Goal: Information Seeking & Learning: Learn about a topic

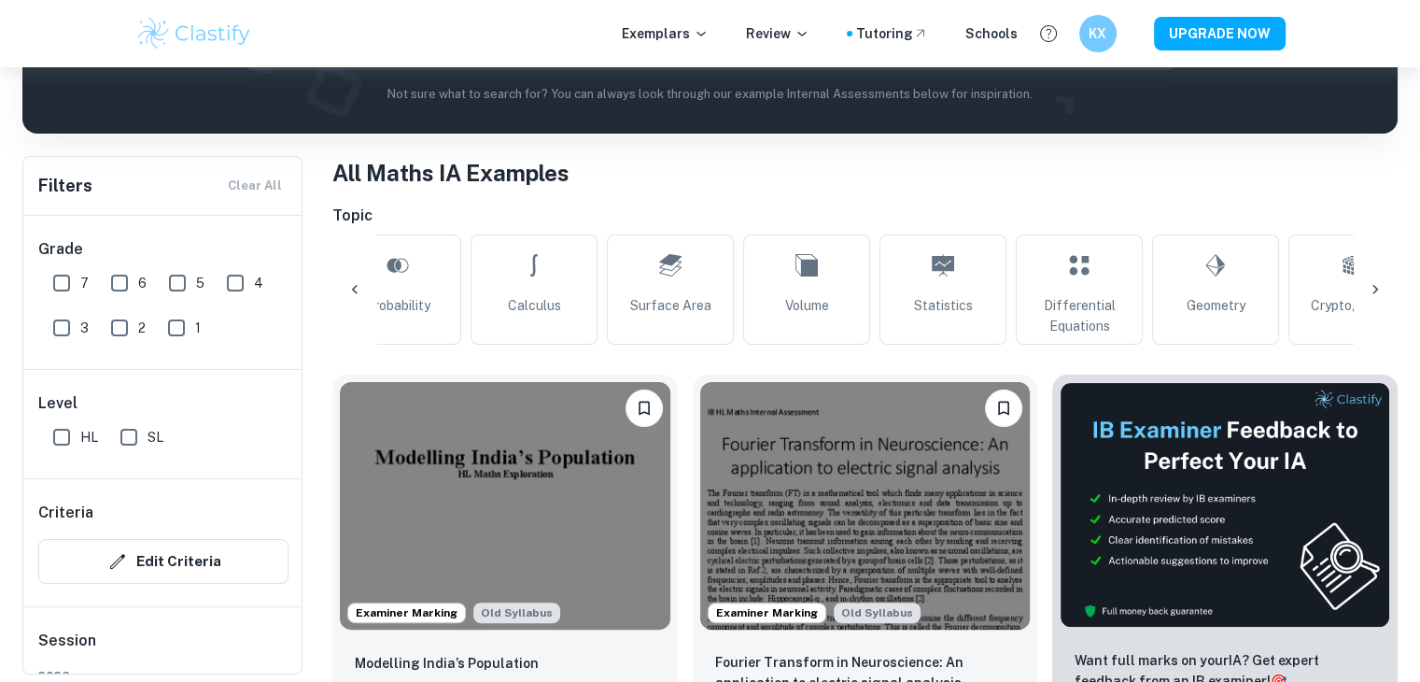
scroll to position [0, 466]
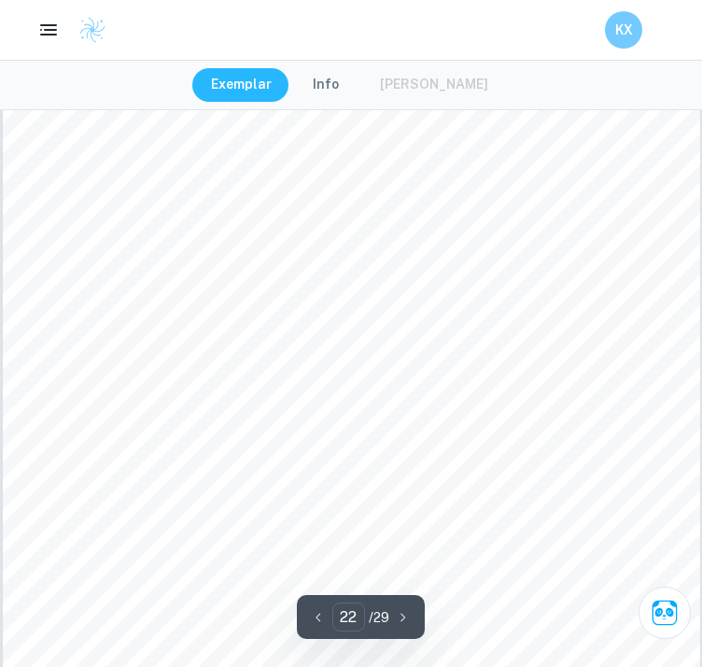
scroll to position [21899, 0]
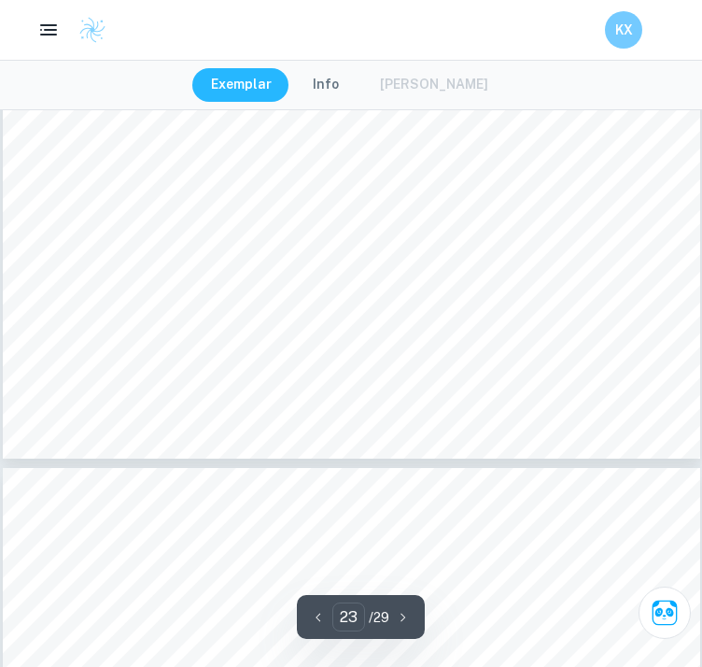
type input "22"
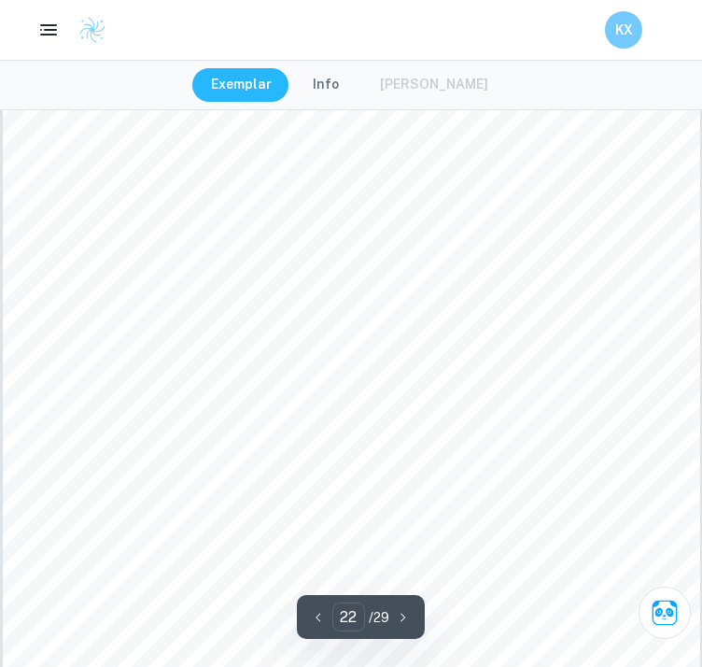
scroll to position [21782, 0]
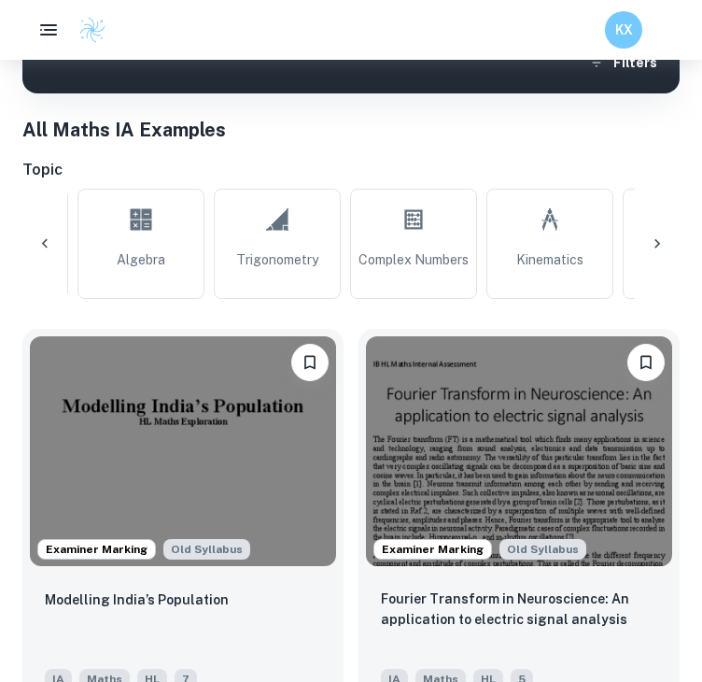
scroll to position [0, 1741]
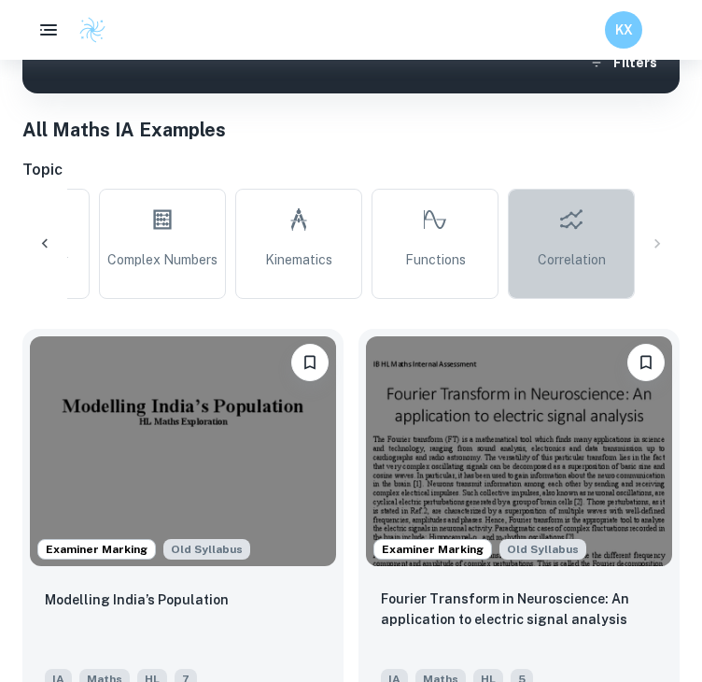
click at [571, 249] on span "Correlation" at bounding box center [572, 259] width 68 height 21
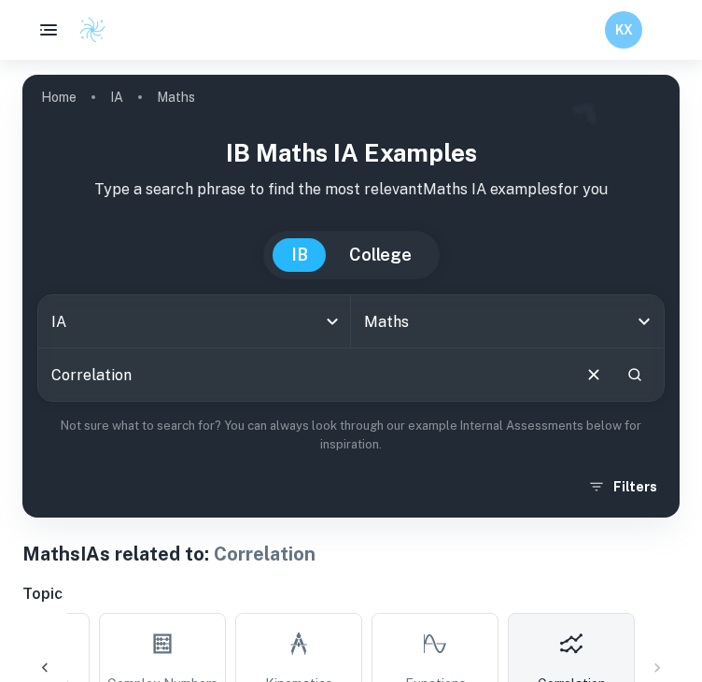
scroll to position [222, 0]
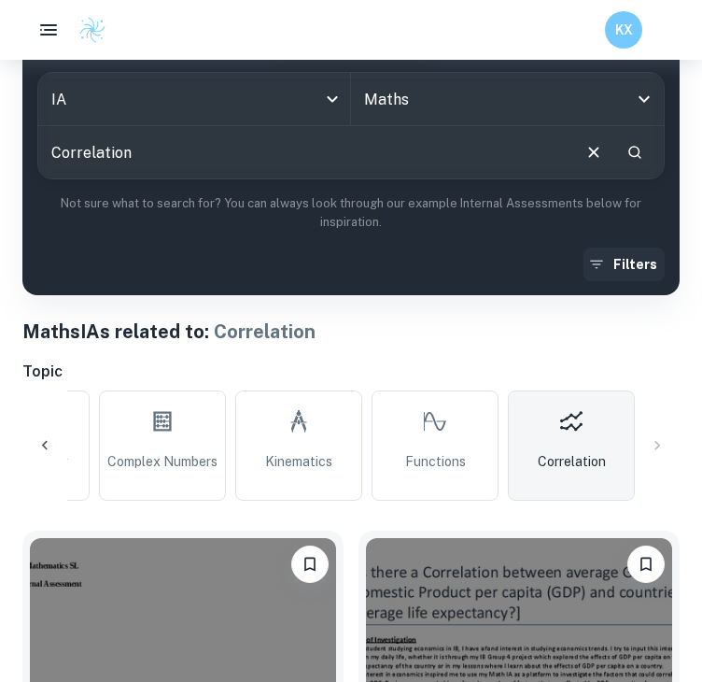
click at [606, 275] on button "Filters" at bounding box center [624, 264] width 81 height 34
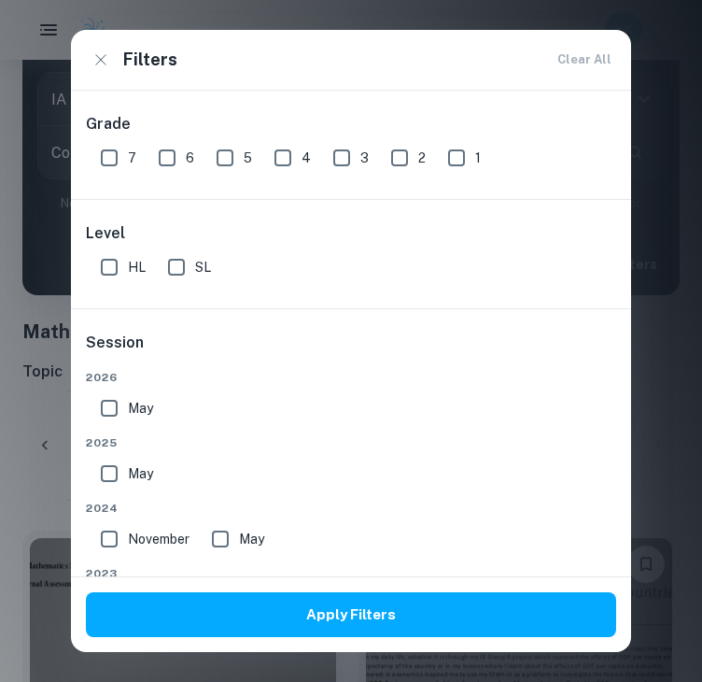
click at [190, 258] on input "SL" at bounding box center [176, 266] width 37 height 37
checkbox input "true"
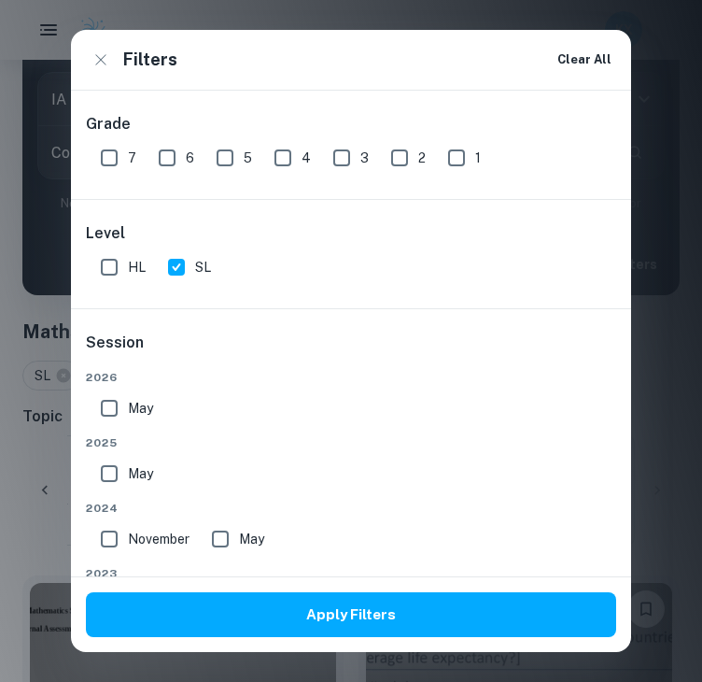
click at [160, 171] on input "6" at bounding box center [166, 157] width 37 height 37
checkbox input "true"
click at [114, 154] on input "7" at bounding box center [109, 157] width 37 height 37
checkbox input "true"
click at [249, 641] on div "Apply Filters" at bounding box center [351, 614] width 560 height 75
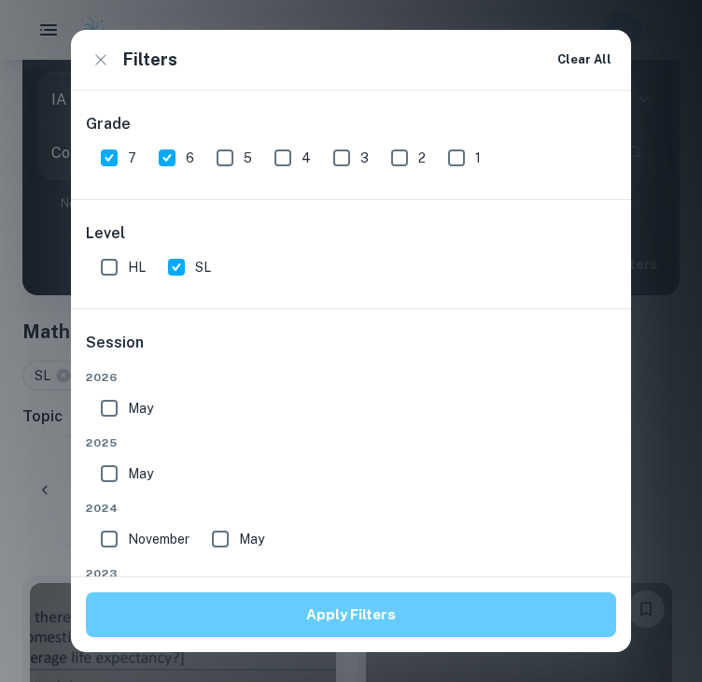
click at [232, 622] on button "Apply Filters" at bounding box center [351, 614] width 530 height 45
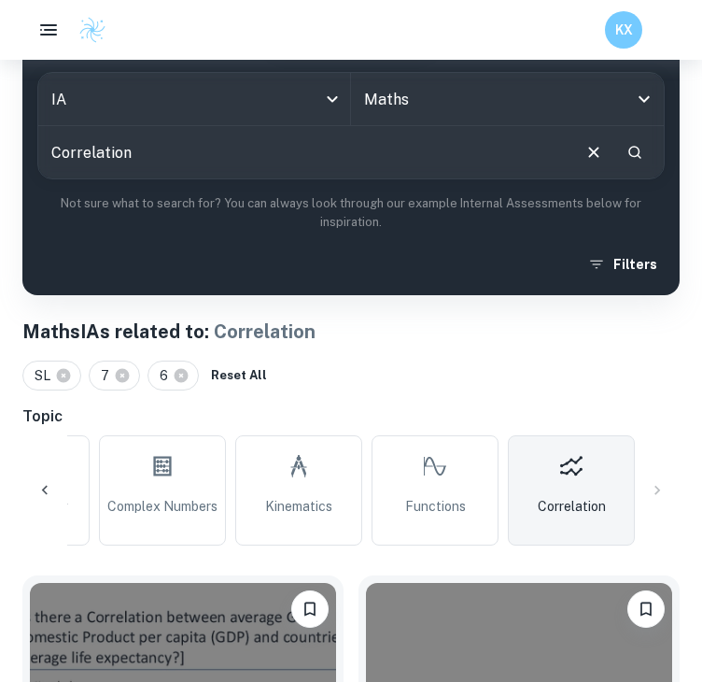
click at [232, 622] on button "Apply Filters" at bounding box center [351, 614] width 530 height 45
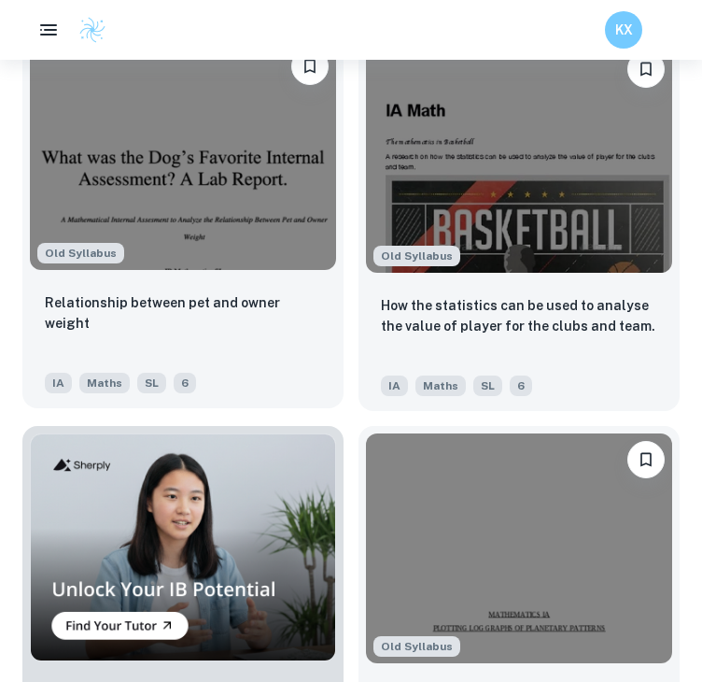
scroll to position [1541, 0]
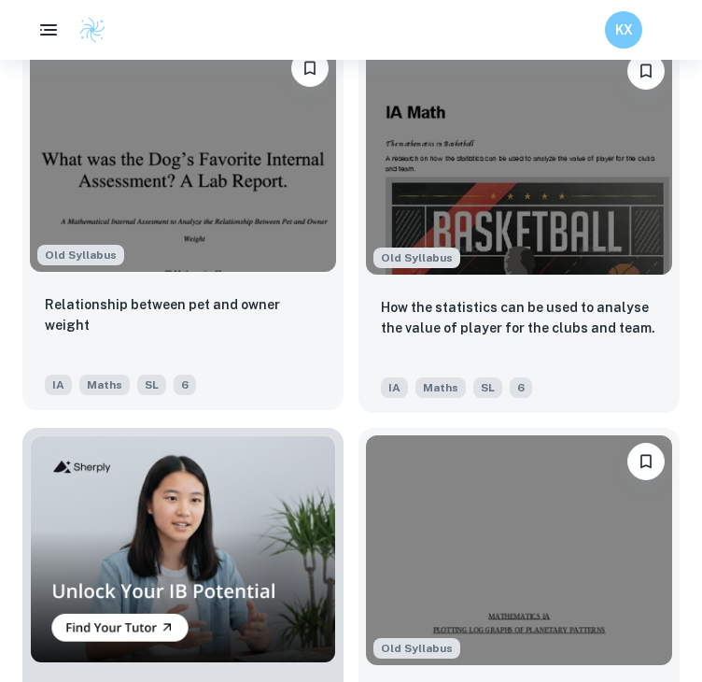
click at [303, 63] on icon "Bookmark" at bounding box center [310, 68] width 19 height 19
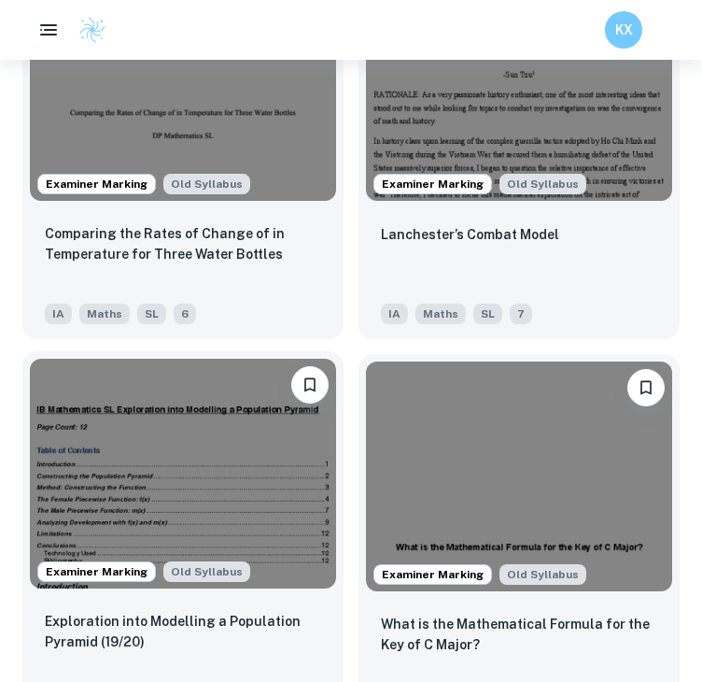
scroll to position [3552, 0]
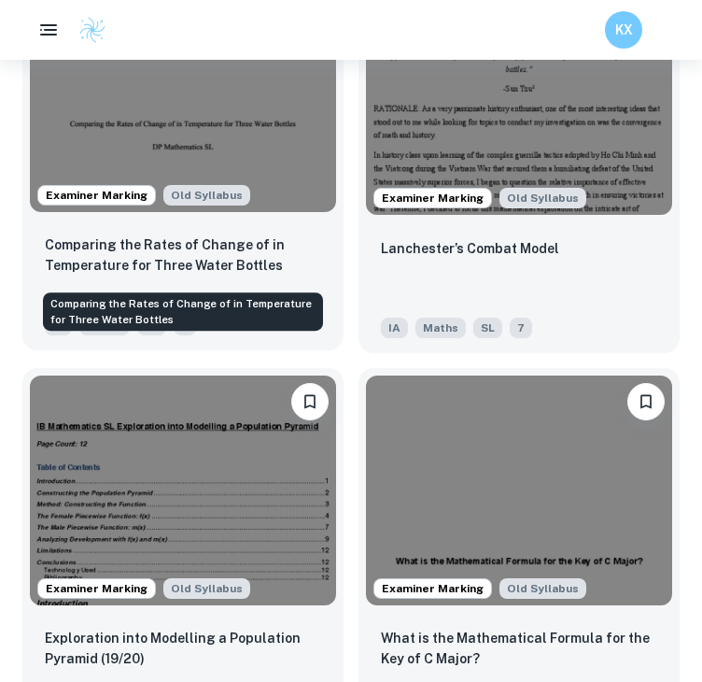
click at [163, 241] on p "Comparing the Rates of Change of in Temperature for Three Water Bottles" at bounding box center [183, 254] width 276 height 41
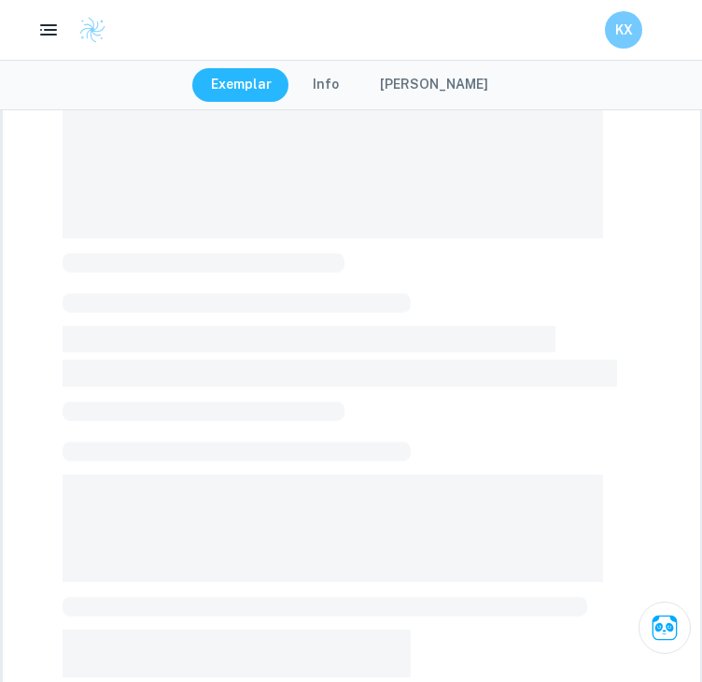
scroll to position [297, 0]
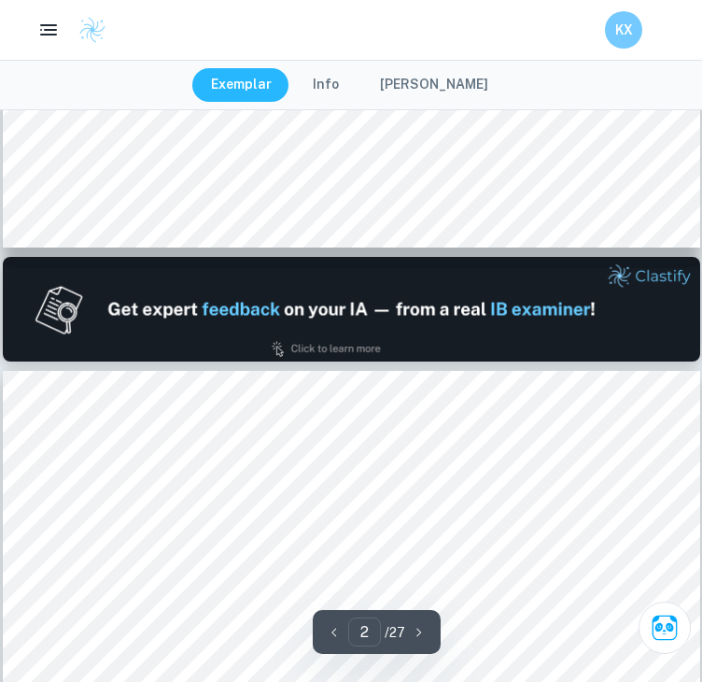
type input "1"
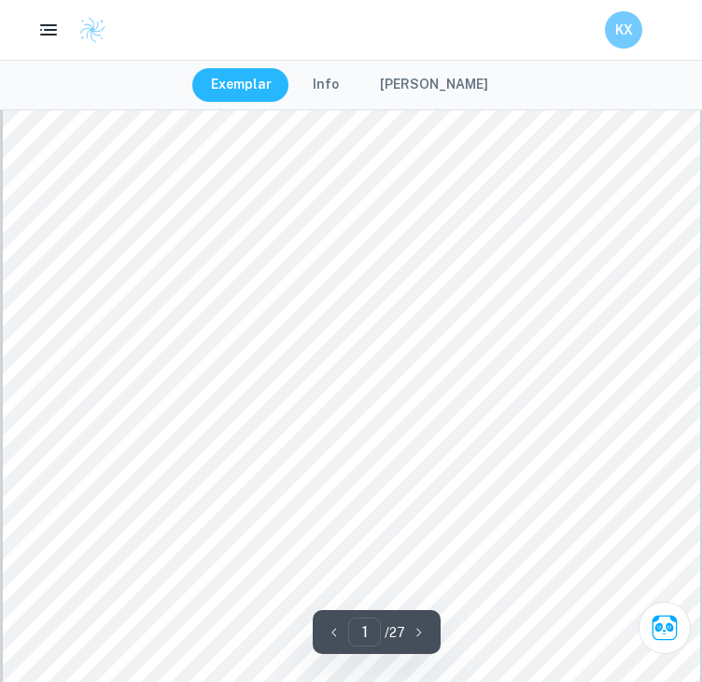
scroll to position [0, 0]
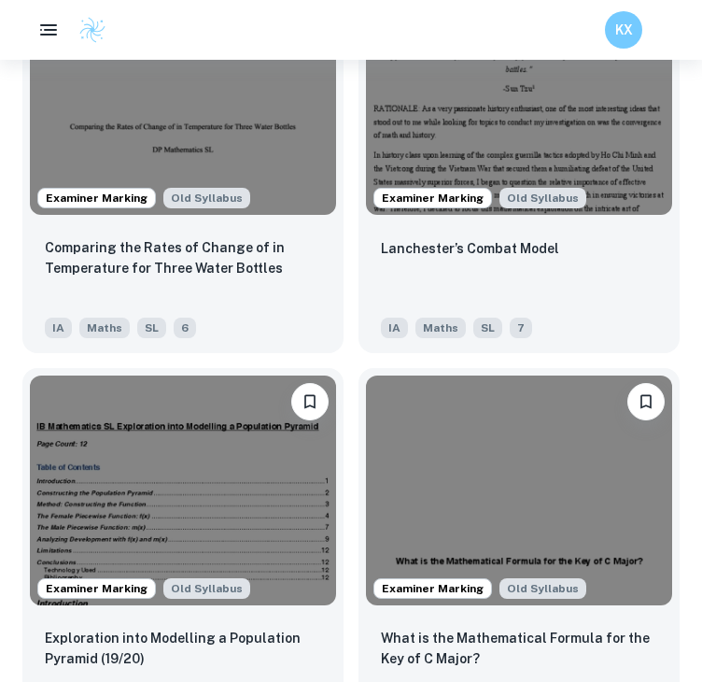
scroll to position [0, 1651]
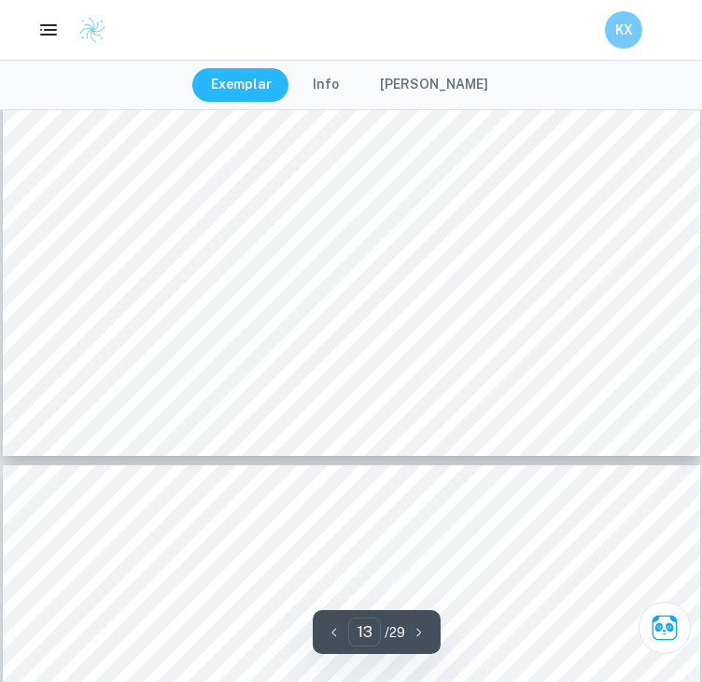
scroll to position [11924, 0]
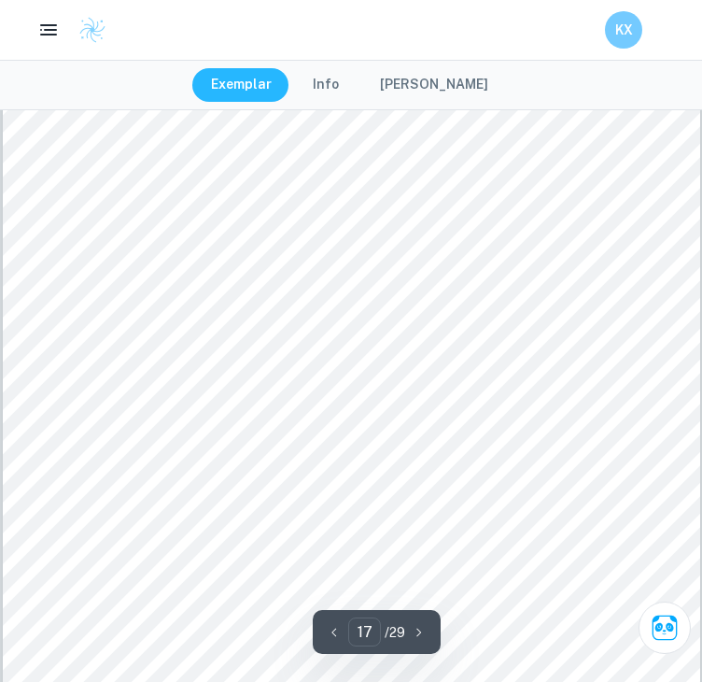
type input "16"
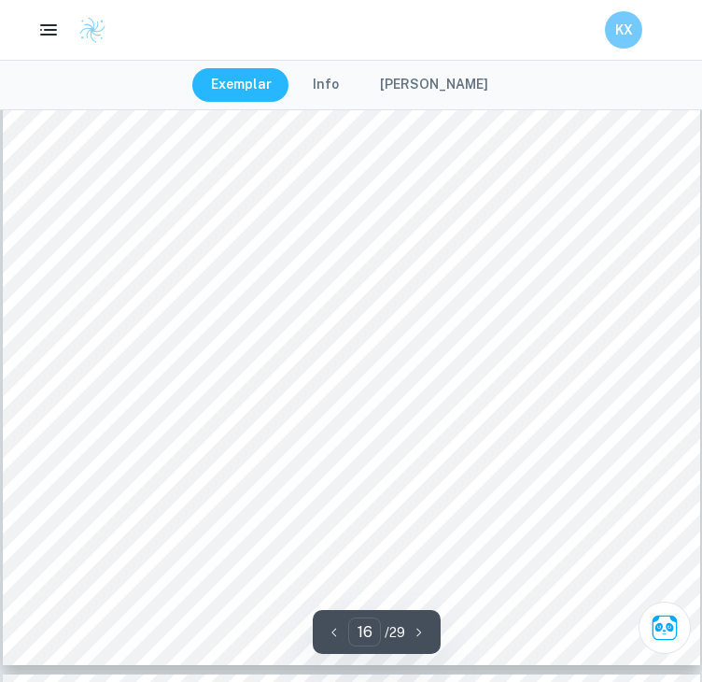
scroll to position [14492, 0]
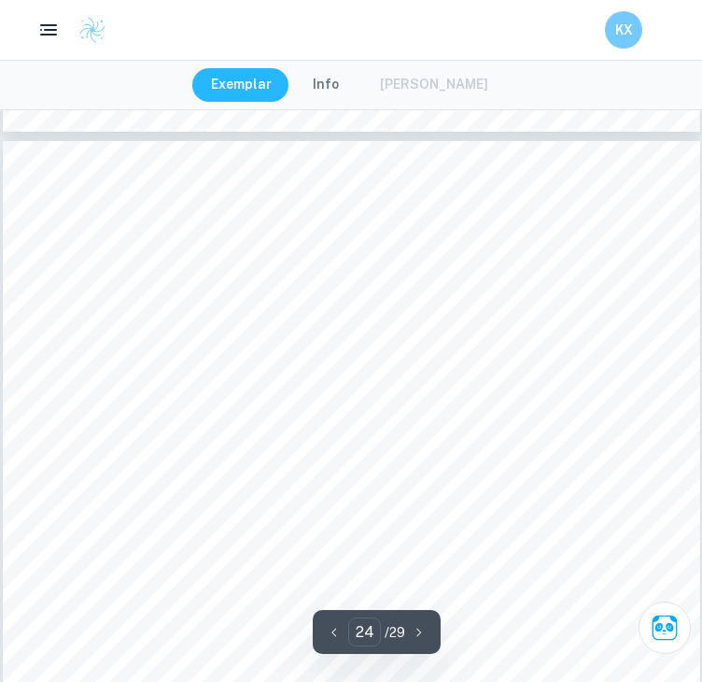
scroll to position [23499, 0]
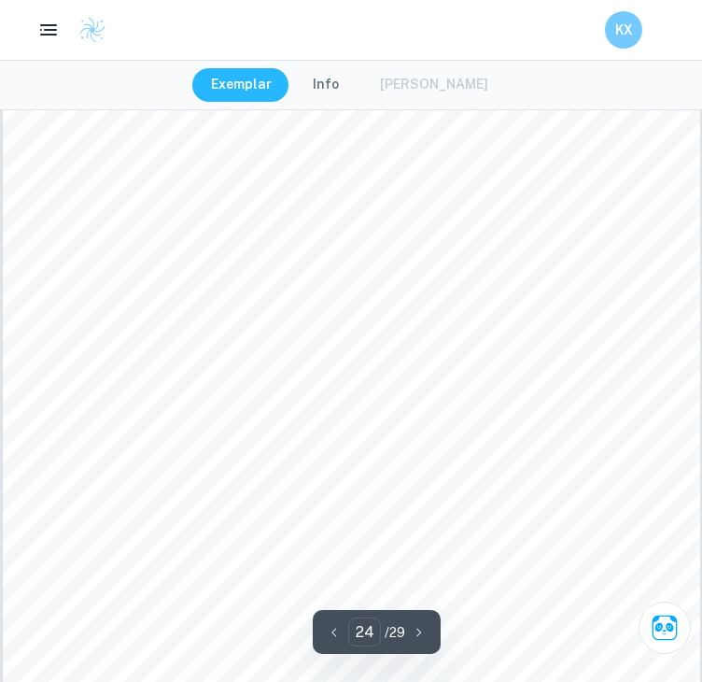
type input "23"
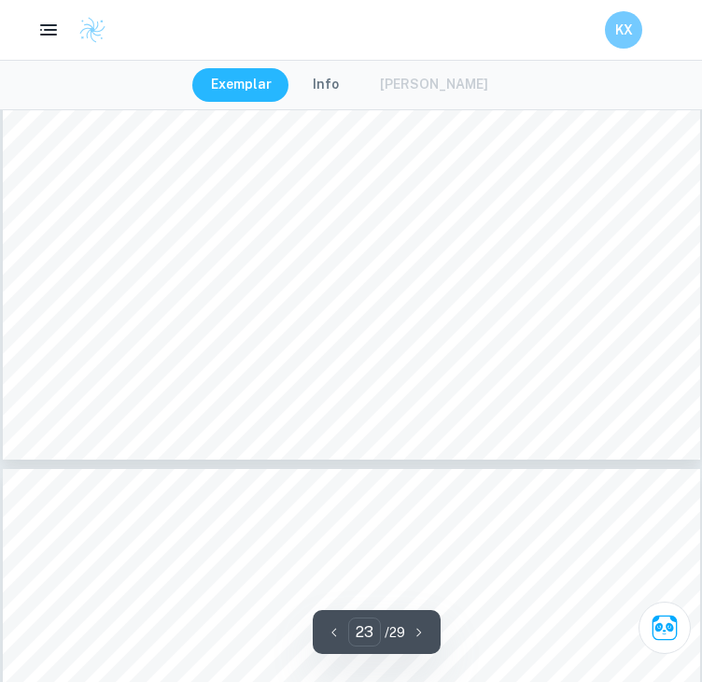
scroll to position [23125, 0]
